Goal: Navigation & Orientation: Find specific page/section

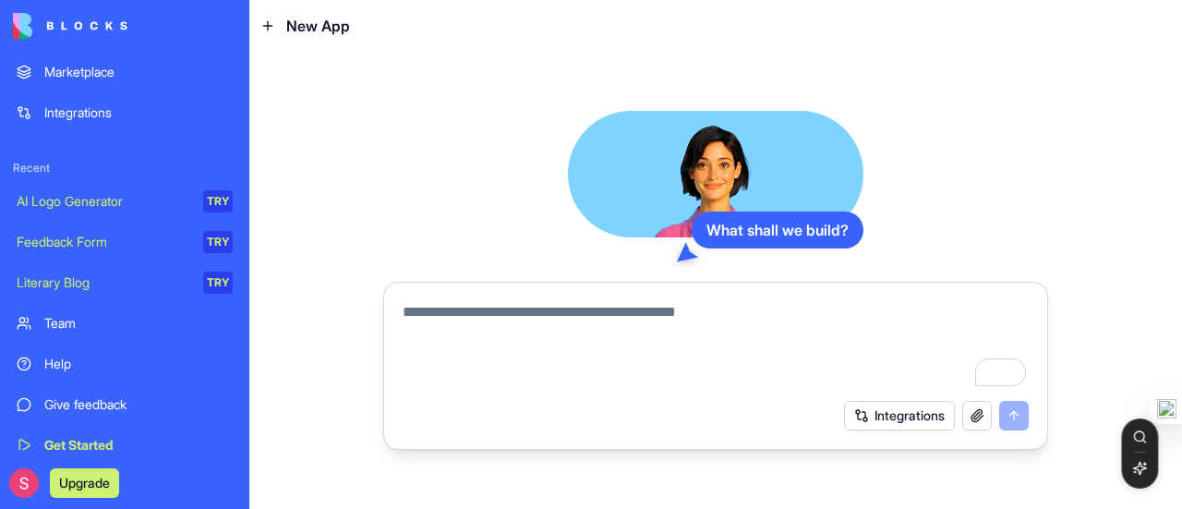
scroll to position [100, 0]
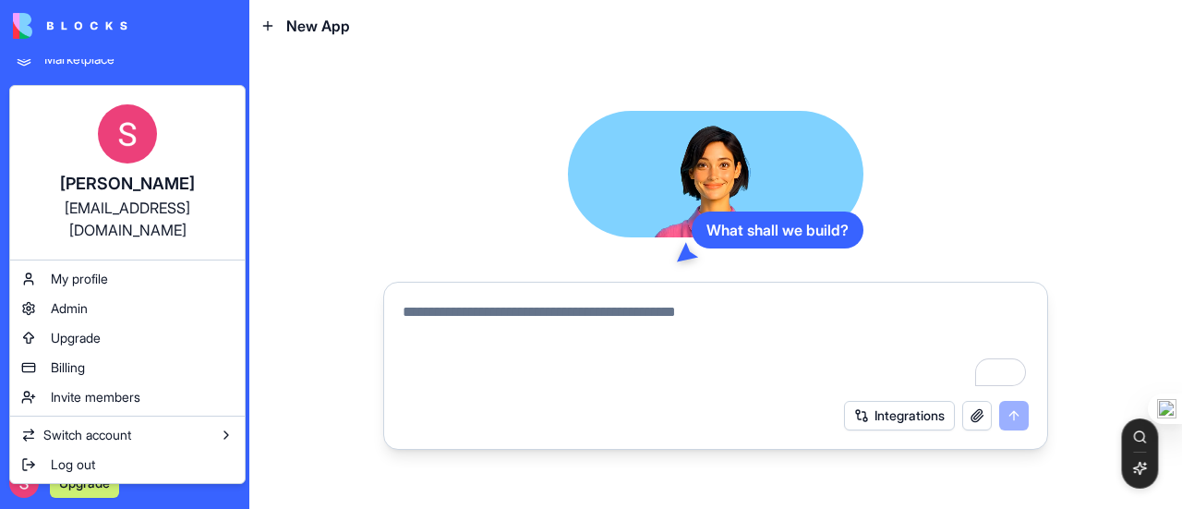
click at [87, 475] on html "My Workspace New app Marketplace Integrations Recent AI Logo Generator TRY Feed…" at bounding box center [591, 254] width 1182 height 509
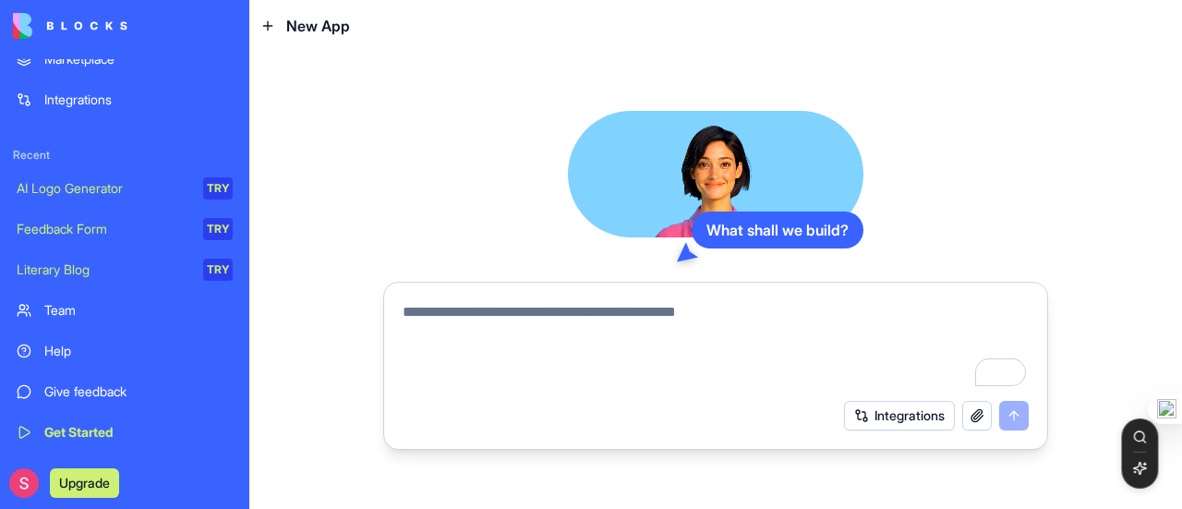
click at [87, 481] on button "Upgrade" at bounding box center [84, 483] width 69 height 30
click at [73, 489] on button "Upgrade" at bounding box center [84, 483] width 69 height 30
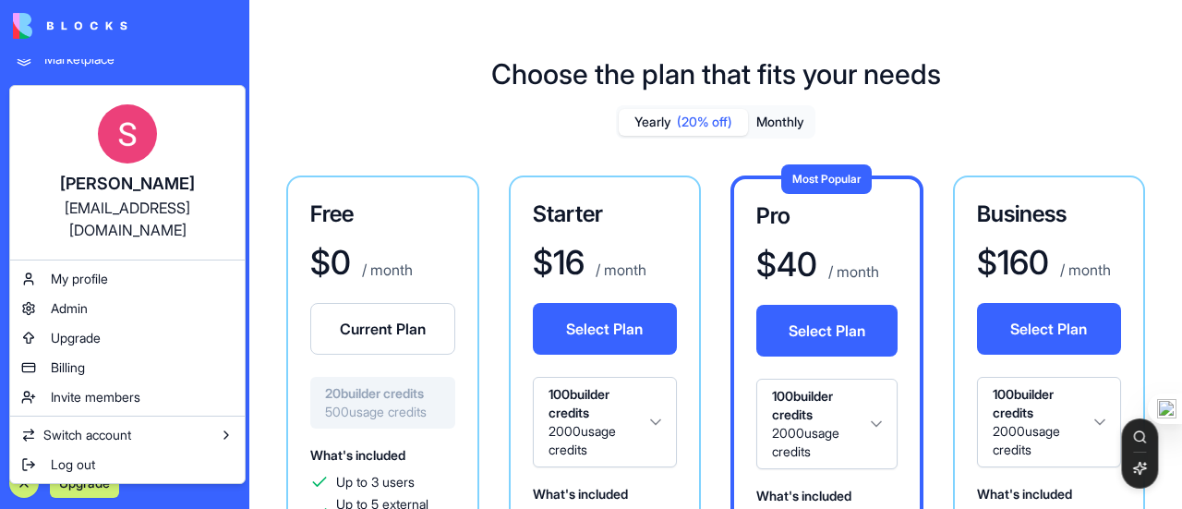
click at [325, 139] on html "My Workspace New app Marketplace Integrations Recent AI Logo Generator TRY Feed…" at bounding box center [591, 254] width 1182 height 509
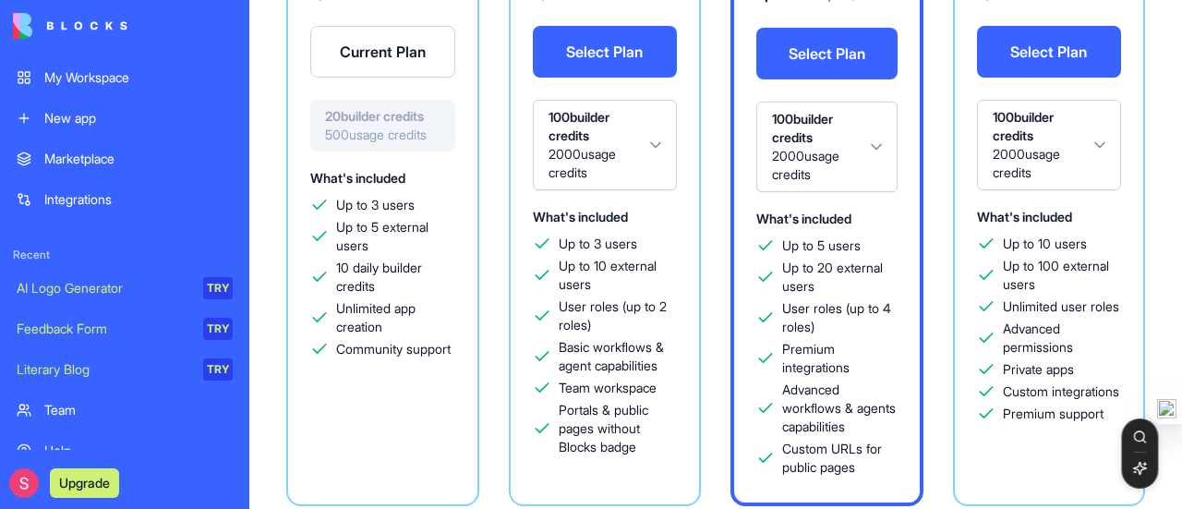
click at [151, 75] on div "My Workspace" at bounding box center [138, 77] width 188 height 18
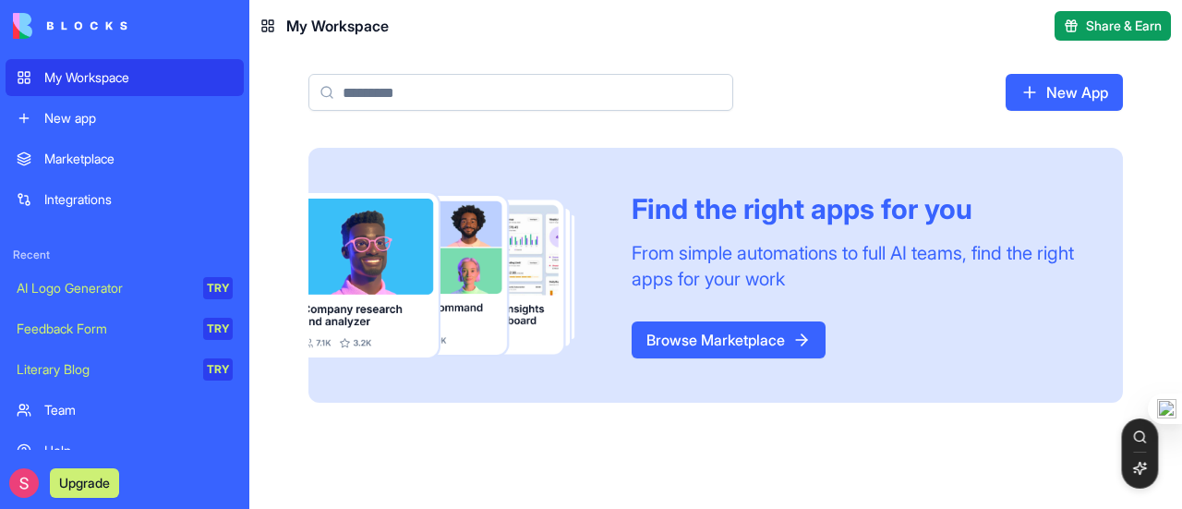
click at [144, 129] on link "New app" at bounding box center [125, 118] width 238 height 37
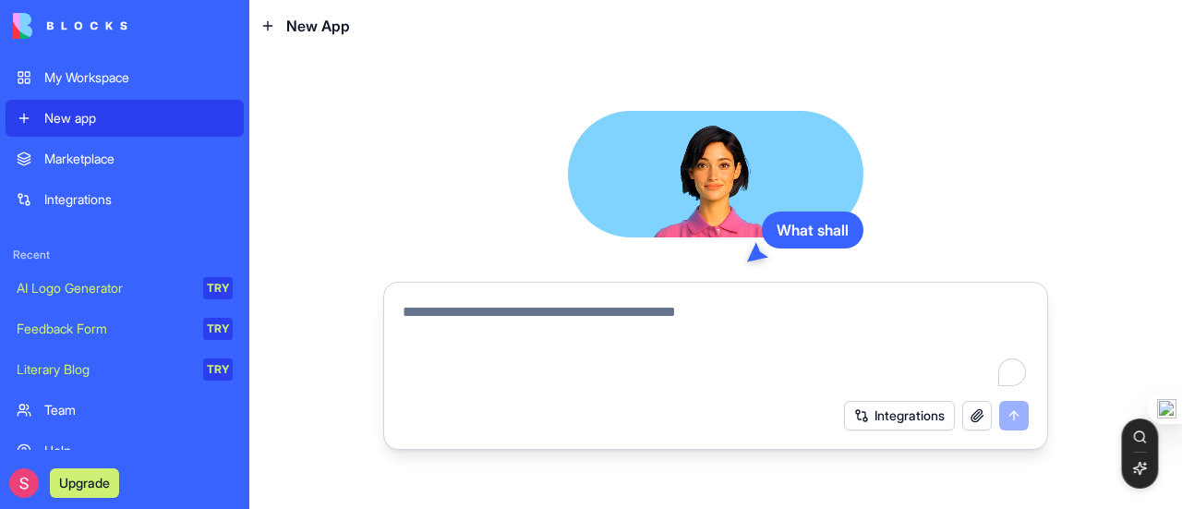
click at [137, 152] on div "Marketplace" at bounding box center [138, 159] width 188 height 18
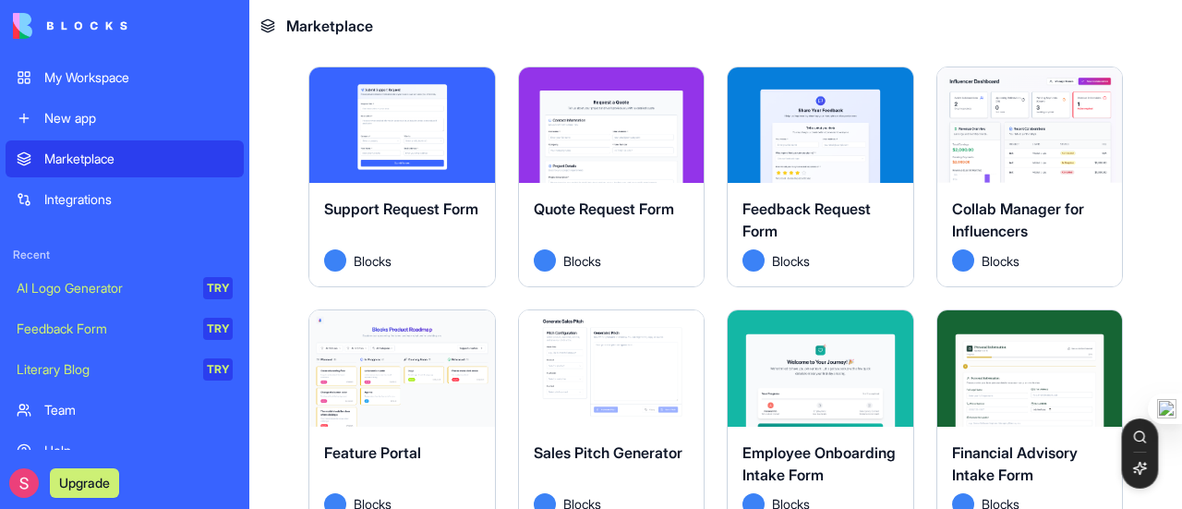
scroll to position [1108, 0]
